Goal: Check status: Check status

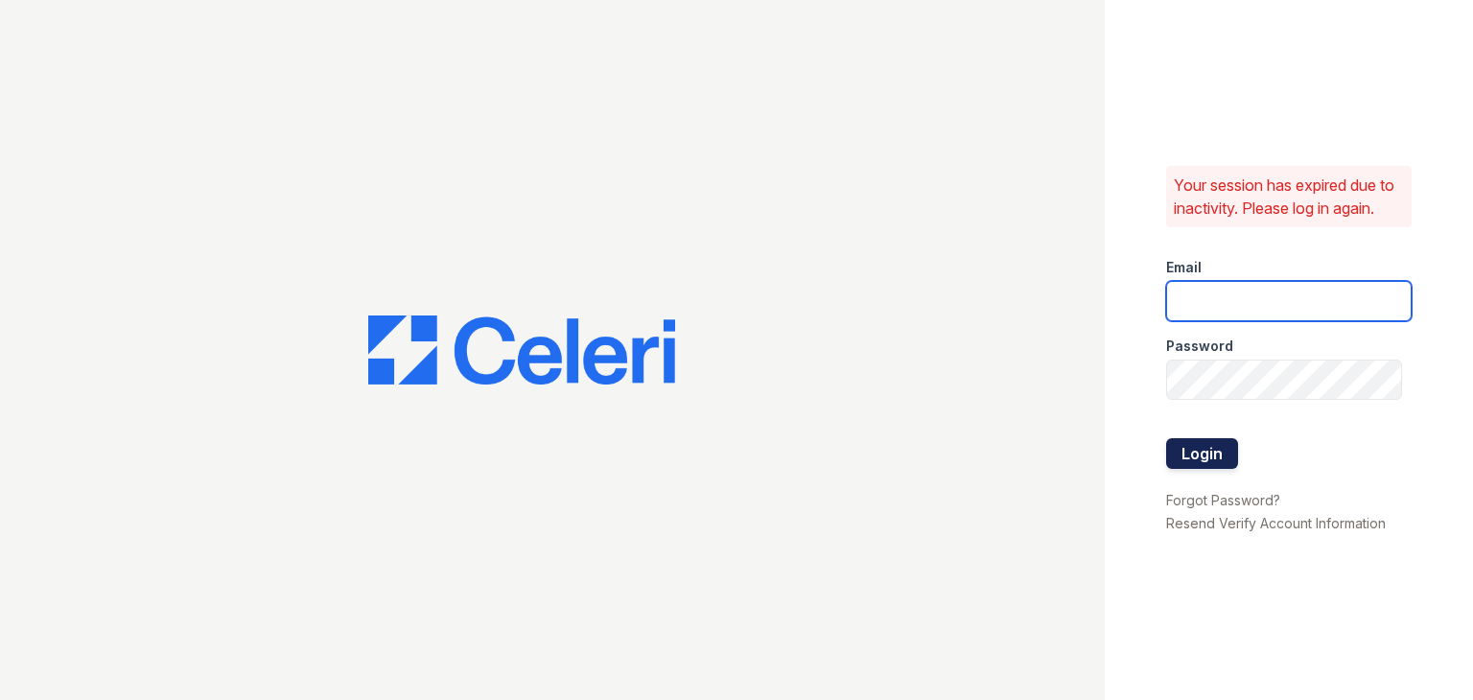
type input "[EMAIL_ADDRESS][DOMAIN_NAME]"
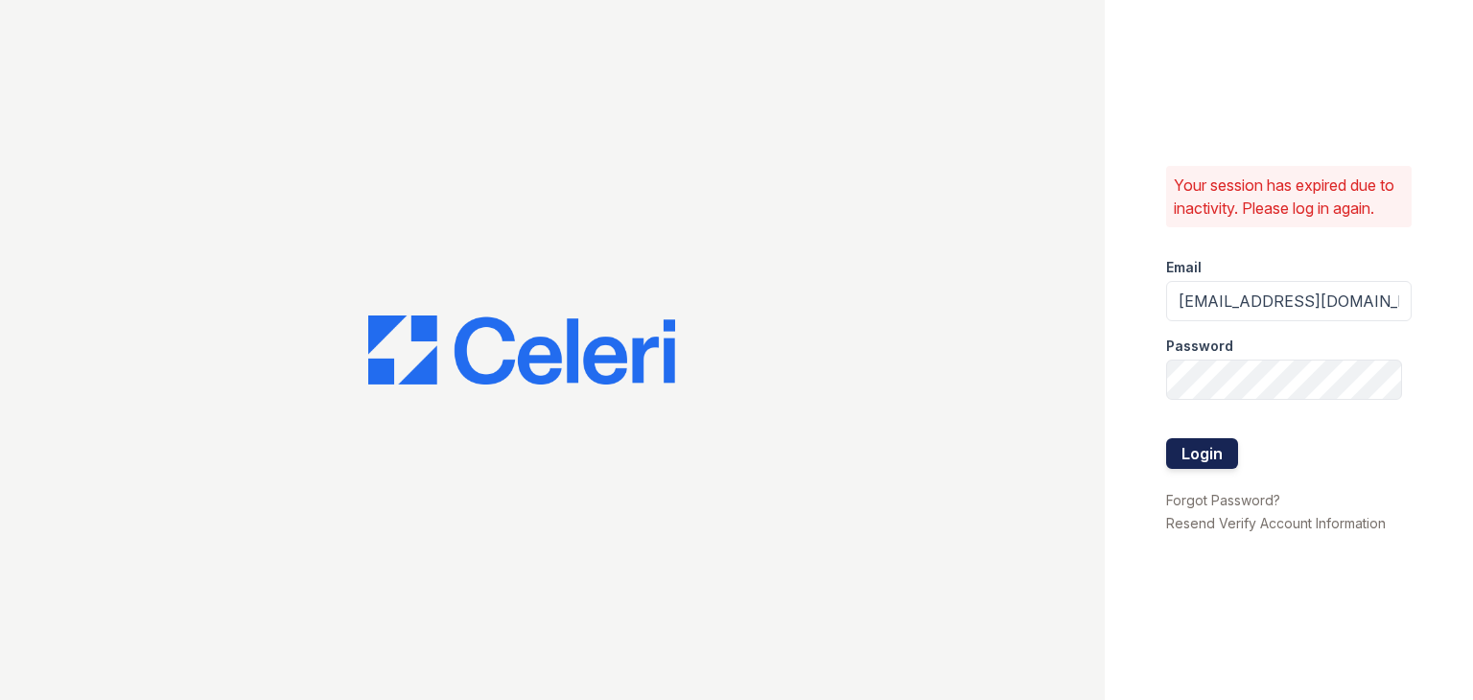
click at [1177, 438] on button "Login" at bounding box center [1202, 453] width 72 height 31
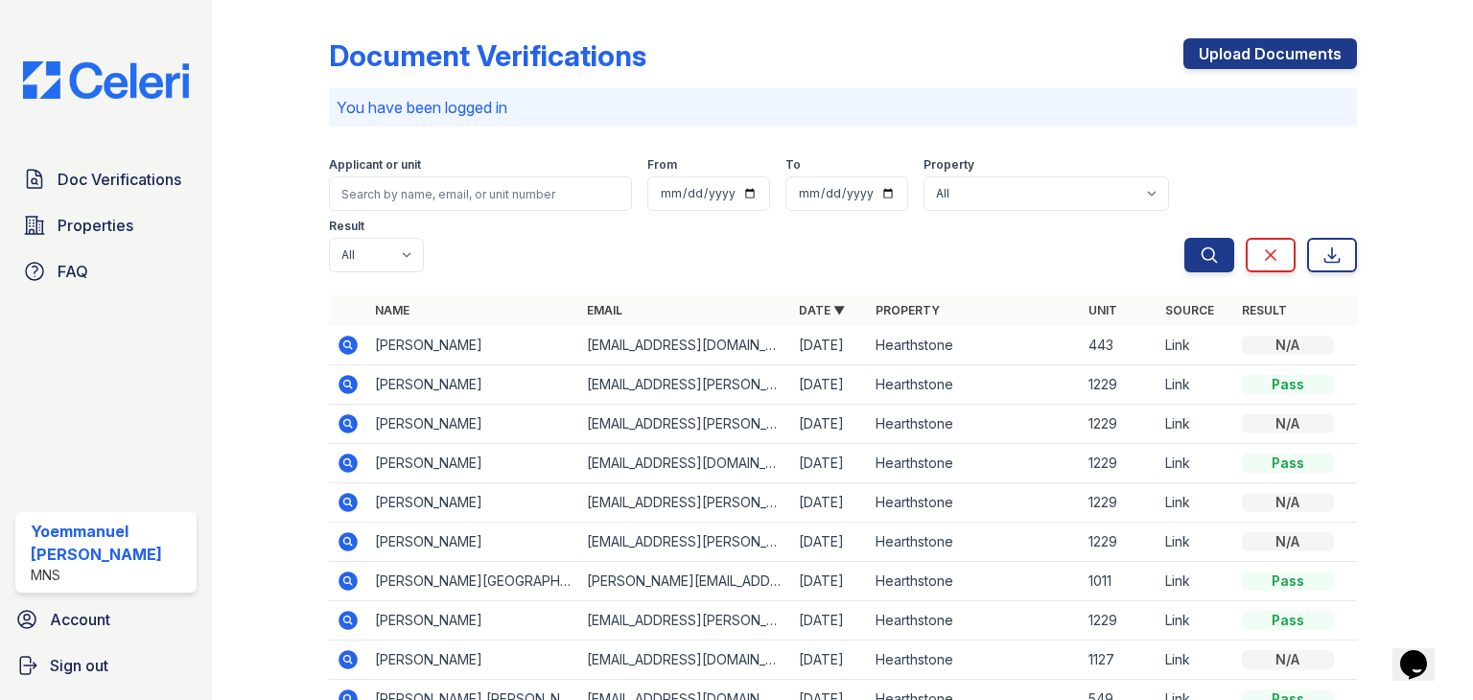
click at [337, 337] on icon at bounding box center [348, 345] width 23 height 23
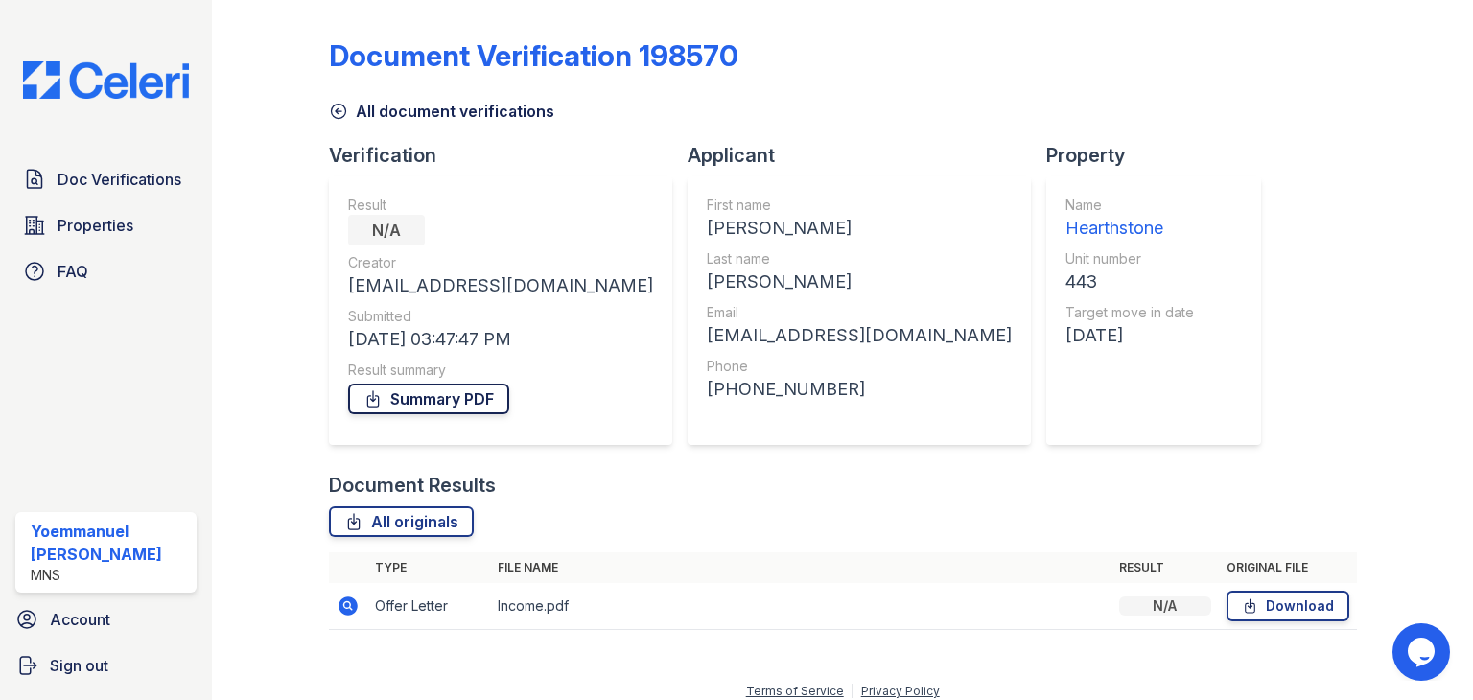
scroll to position [14, 0]
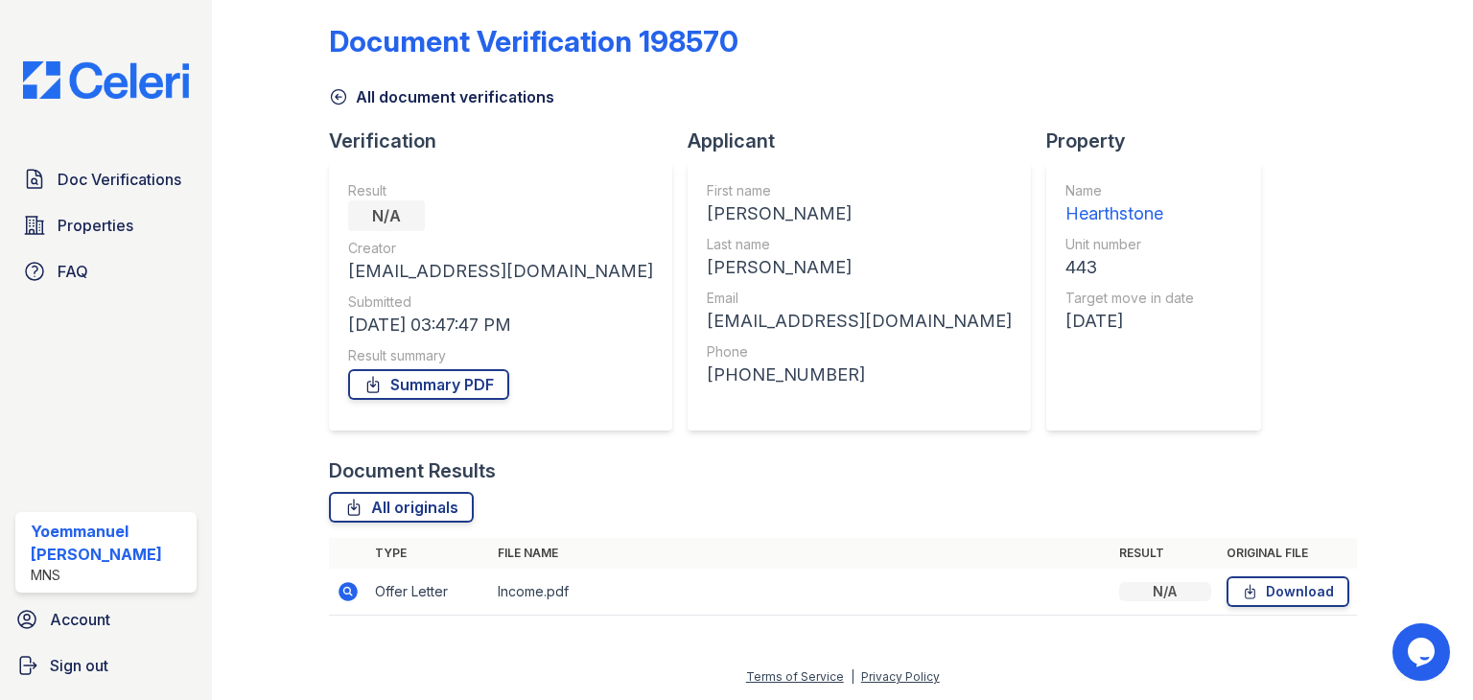
click at [356, 592] on icon at bounding box center [347, 591] width 19 height 19
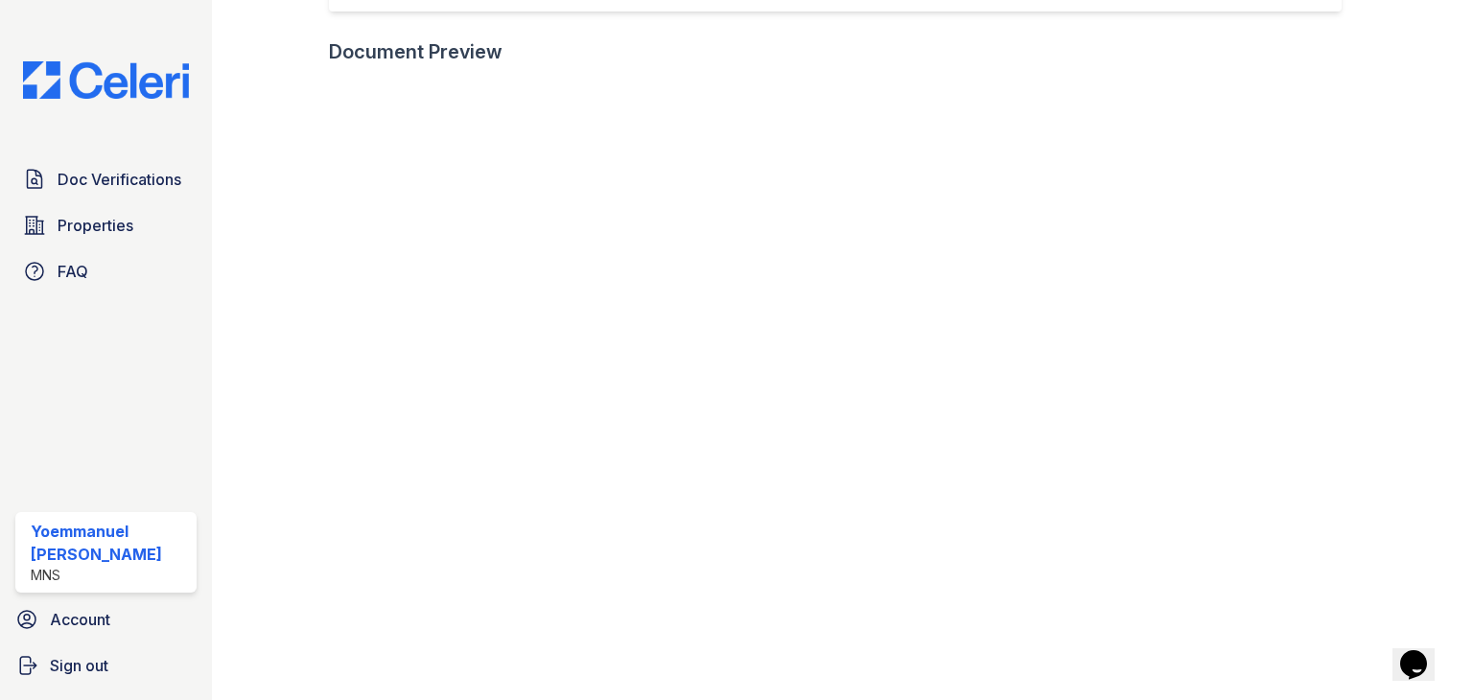
scroll to position [614, 0]
